Goal: Use online tool/utility: Use online tool/utility

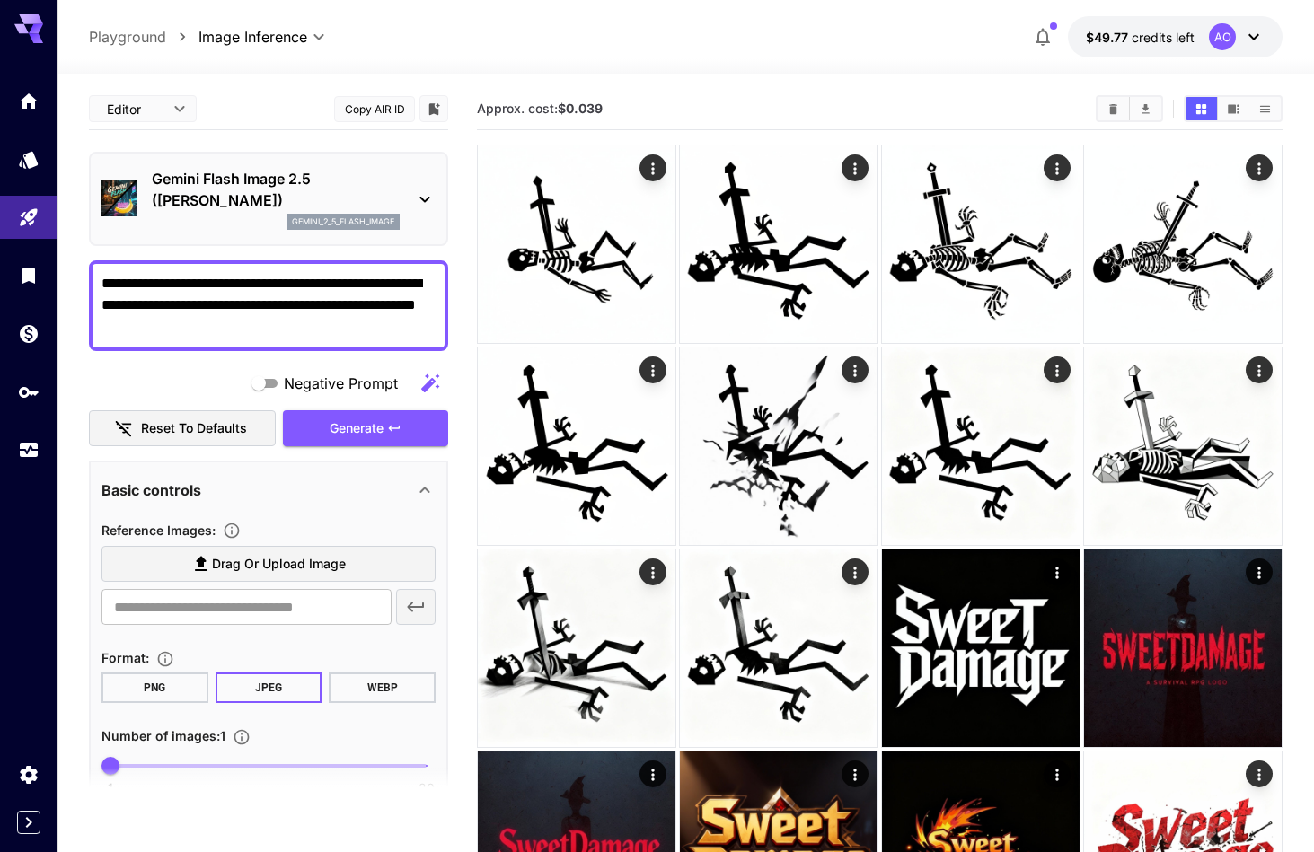
scroll to position [2197, 0]
